Goal: Task Accomplishment & Management: Use online tool/utility

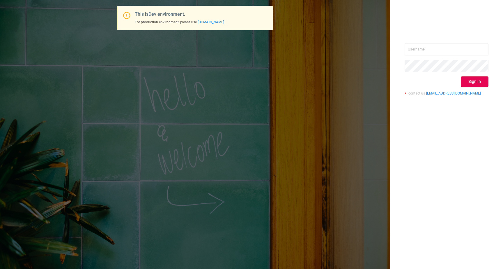
click at [176, 42] on div "This is Dev environment. For production environment, please use [DOMAIN_NAME] S…" at bounding box center [251, 134] width 503 height 269
click at [454, 40] on div "Sign in contact us [EMAIL_ADDRESS][DOMAIN_NAME]" at bounding box center [446, 134] width 113 height 269
click at [447, 50] on input "text" at bounding box center [447, 49] width 84 height 12
type input "[EMAIL_ADDRESS][DOMAIN_NAME]"
click at [473, 83] on button "Sign in" at bounding box center [475, 81] width 28 height 10
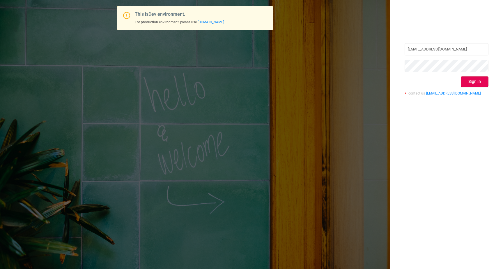
click at [461, 76] on button "Sign in" at bounding box center [475, 81] width 28 height 10
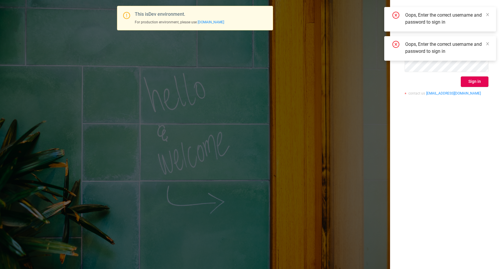
click at [422, 64] on div "Oops, Enter the correct username and password to sign in Oops, Enter the correc…" at bounding box center [441, 36] width 112 height 58
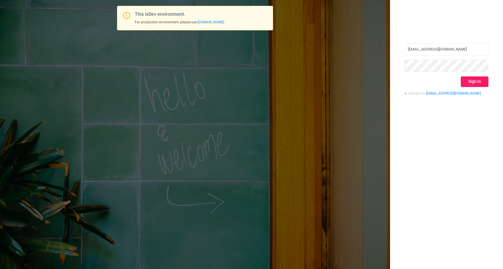
click at [480, 81] on button "Sign in" at bounding box center [475, 81] width 28 height 10
click at [450, 56] on div "[EMAIL_ADDRESS][DOMAIN_NAME] Sign in contact us [EMAIL_ADDRESS][DOMAIN_NAME]" at bounding box center [447, 71] width 84 height 57
click at [201, 185] on div "This is Dev environment. For production environment, please use [DOMAIN_NAME] […" at bounding box center [251, 134] width 503 height 269
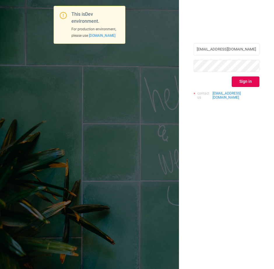
click at [148, 134] on div "This is Dev environment. For production environment, please use [DOMAIN_NAME] […" at bounding box center [137, 134] width 274 height 269
